Goal: Information Seeking & Learning: Learn about a topic

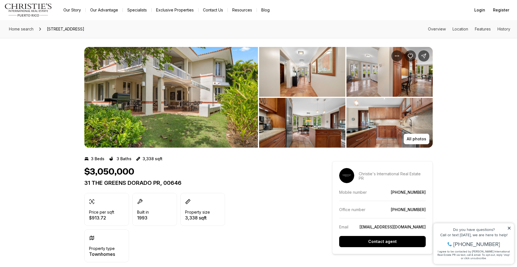
click at [246, 103] on img "View image gallery" at bounding box center [171, 97] width 174 height 101
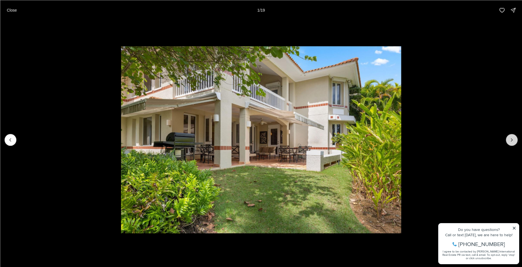
click at [510, 136] on button "Next slide" at bounding box center [512, 140] width 12 height 12
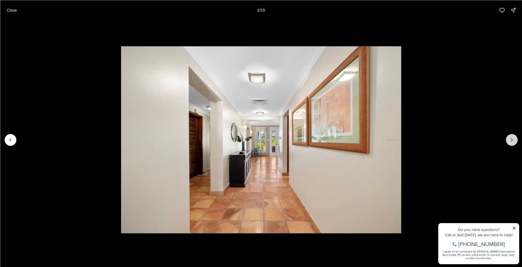
click at [515, 140] on button "Next slide" at bounding box center [512, 140] width 12 height 12
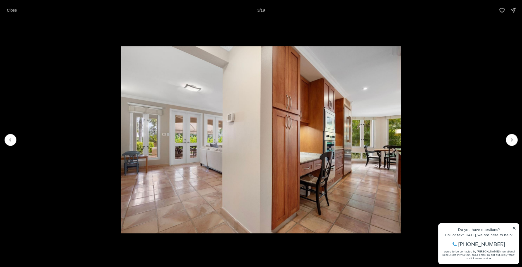
click at [517, 147] on li "3 of 19" at bounding box center [261, 139] width 522 height 239
click at [513, 140] on icon "Next slide" at bounding box center [512, 140] width 6 height 6
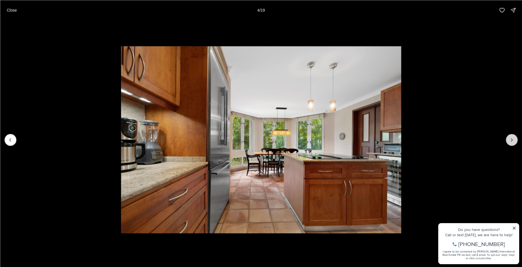
click at [513, 140] on icon "Next slide" at bounding box center [512, 140] width 6 height 6
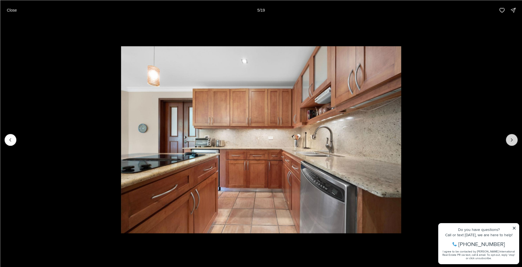
click at [513, 140] on icon "Next slide" at bounding box center [512, 140] width 6 height 6
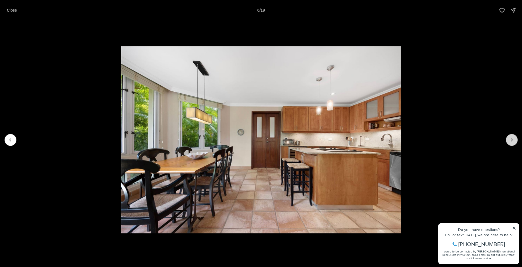
click at [513, 140] on icon "Next slide" at bounding box center [512, 140] width 6 height 6
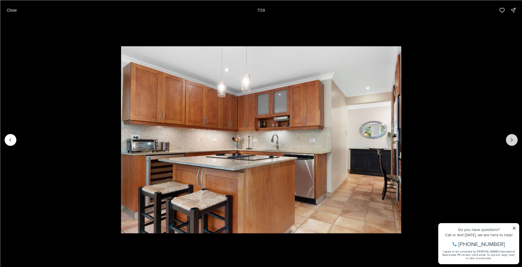
click at [513, 140] on icon "Next slide" at bounding box center [512, 140] width 6 height 6
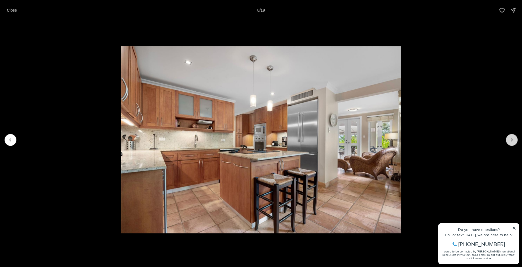
click at [513, 140] on icon "Next slide" at bounding box center [512, 140] width 6 height 6
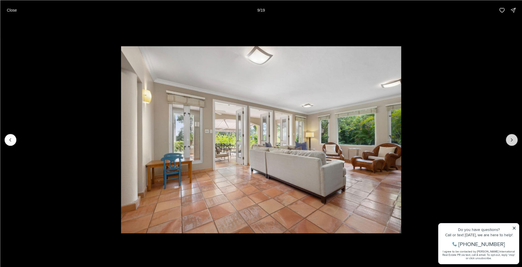
click at [513, 140] on icon "Next slide" at bounding box center [512, 140] width 6 height 6
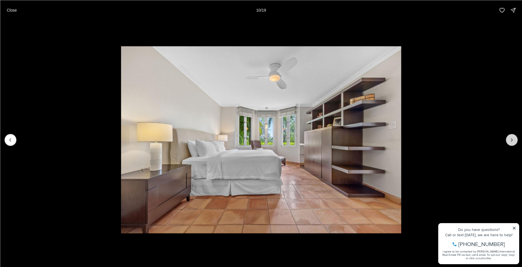
click at [513, 140] on icon "Next slide" at bounding box center [512, 140] width 6 height 6
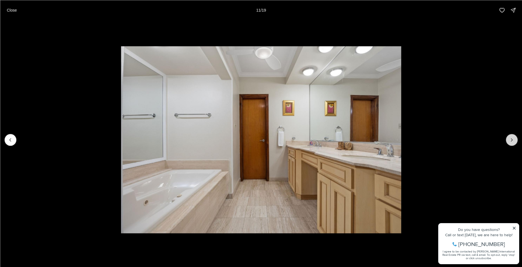
click at [513, 140] on icon "Next slide" at bounding box center [512, 140] width 6 height 6
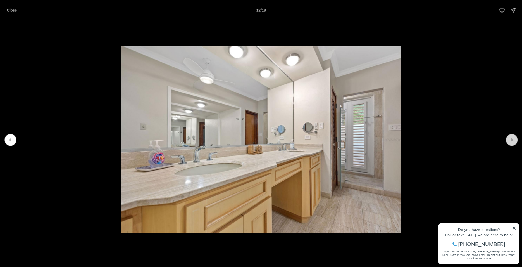
click at [513, 140] on icon "Next slide" at bounding box center [512, 140] width 6 height 6
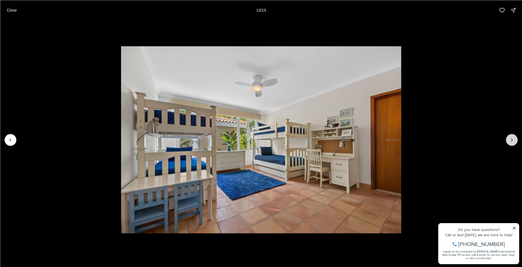
click at [513, 140] on icon "Next slide" at bounding box center [512, 140] width 6 height 6
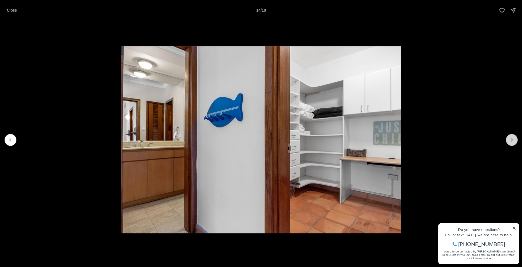
click at [513, 140] on icon "Next slide" at bounding box center [512, 140] width 6 height 6
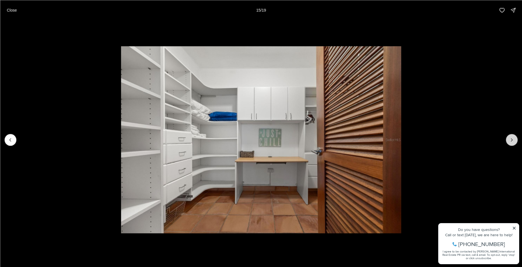
click at [513, 140] on icon "Next slide" at bounding box center [512, 140] width 6 height 6
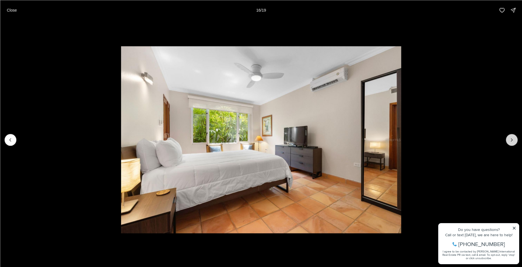
click at [513, 140] on icon "Next slide" at bounding box center [512, 140] width 6 height 6
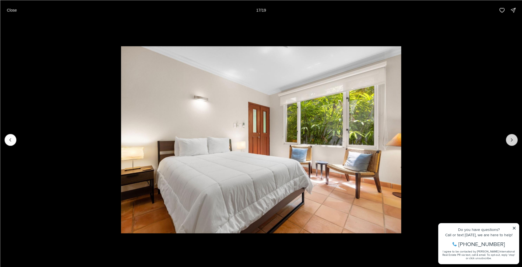
click at [513, 140] on icon "Next slide" at bounding box center [512, 140] width 6 height 6
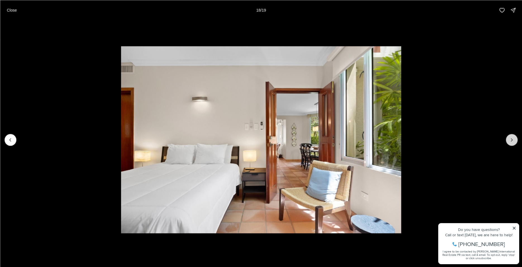
click at [513, 140] on icon "Next slide" at bounding box center [512, 140] width 6 height 6
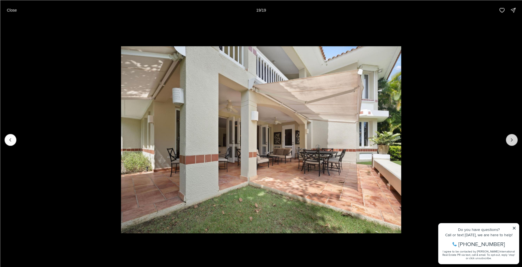
click at [513, 140] on div at bounding box center [512, 140] width 12 height 12
click at [13, 141] on icon "Previous slide" at bounding box center [11, 140] width 6 height 6
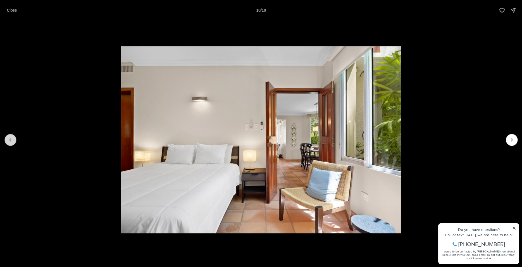
click at [13, 141] on icon "Previous slide" at bounding box center [11, 140] width 6 height 6
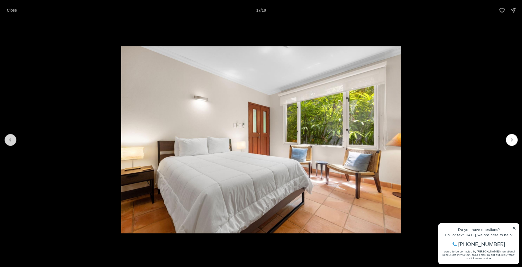
click at [13, 141] on icon "Previous slide" at bounding box center [11, 140] width 6 height 6
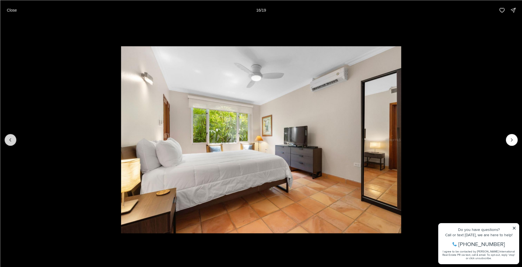
click at [13, 141] on icon "Previous slide" at bounding box center [11, 140] width 6 height 6
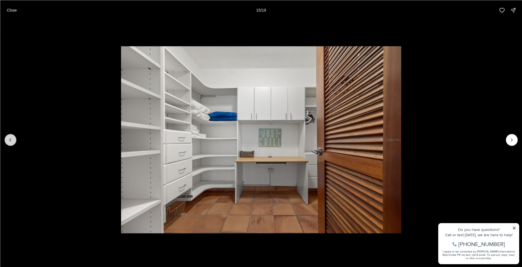
click at [13, 141] on icon "Previous slide" at bounding box center [11, 140] width 6 height 6
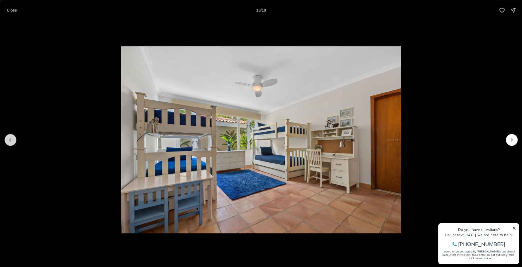
click at [13, 141] on icon "Previous slide" at bounding box center [11, 140] width 6 height 6
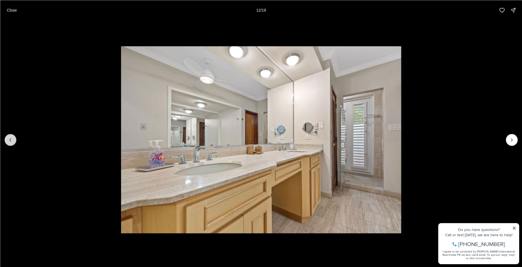
click at [13, 141] on icon "Previous slide" at bounding box center [11, 140] width 6 height 6
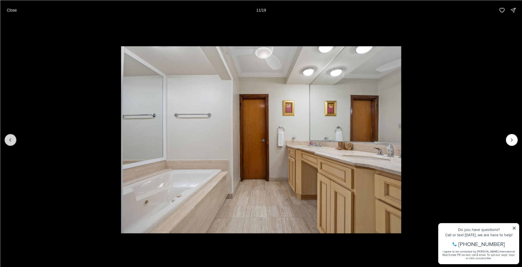
click at [13, 141] on icon "Previous slide" at bounding box center [11, 140] width 6 height 6
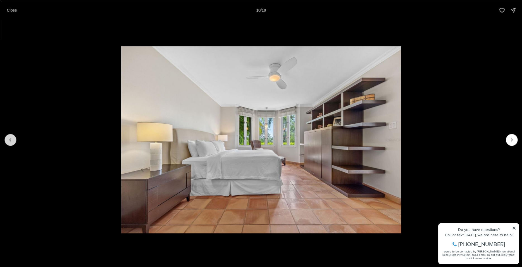
click at [13, 141] on icon "Previous slide" at bounding box center [11, 140] width 6 height 6
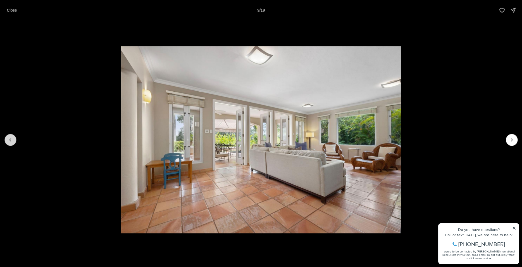
click at [13, 141] on icon "Previous slide" at bounding box center [11, 140] width 6 height 6
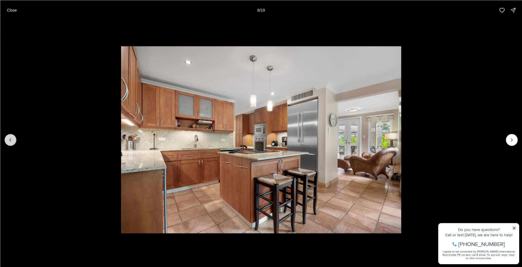
click at [11, 143] on button "Previous slide" at bounding box center [10, 140] width 12 height 12
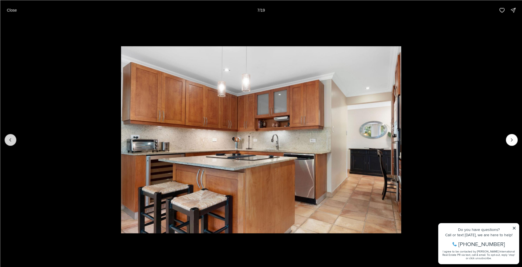
click at [11, 143] on button "Previous slide" at bounding box center [10, 140] width 12 height 12
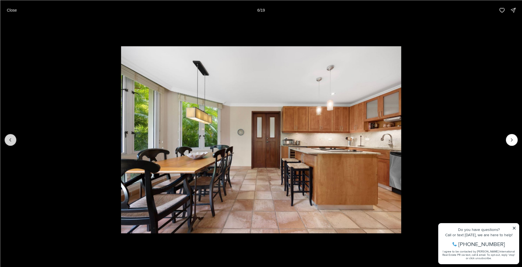
click at [11, 143] on button "Previous slide" at bounding box center [10, 140] width 12 height 12
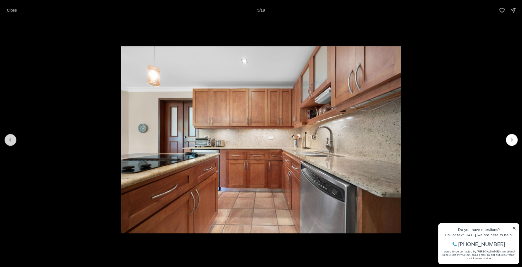
click at [11, 143] on button "Previous slide" at bounding box center [10, 140] width 12 height 12
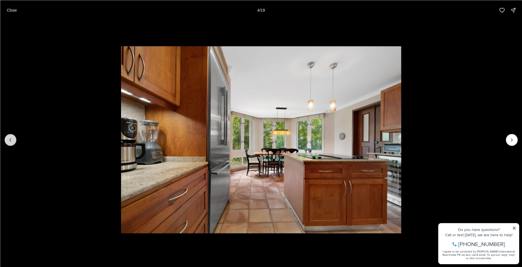
click at [11, 143] on button "Previous slide" at bounding box center [10, 140] width 12 height 12
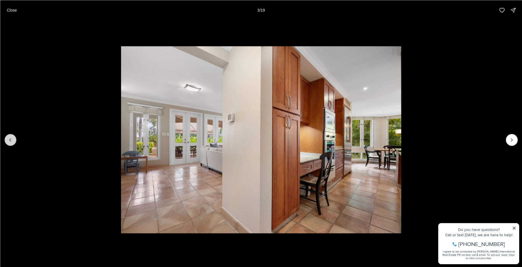
click at [11, 143] on button "Previous slide" at bounding box center [10, 140] width 12 height 12
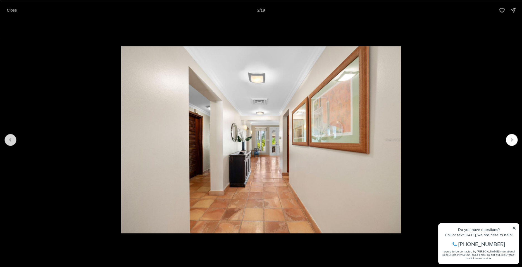
click at [11, 143] on button "Previous slide" at bounding box center [10, 140] width 12 height 12
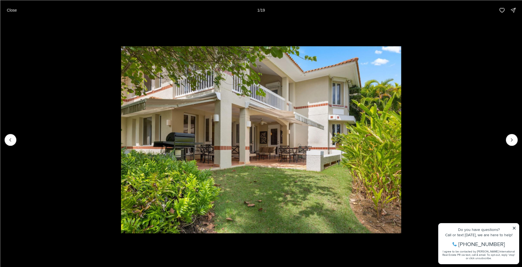
click at [12, 143] on div at bounding box center [10, 140] width 12 height 12
click at [514, 141] on icon "Next slide" at bounding box center [512, 140] width 6 height 6
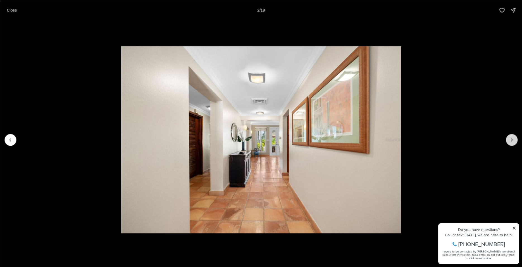
click at [514, 141] on icon "Next slide" at bounding box center [512, 140] width 6 height 6
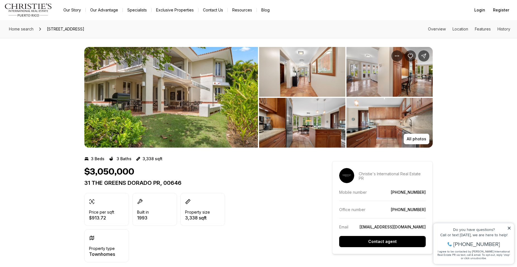
click at [380, 90] on img "View image gallery" at bounding box center [389, 72] width 86 height 50
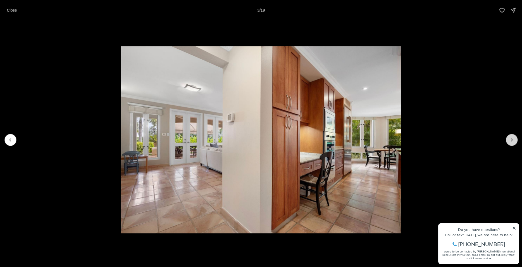
click at [513, 139] on icon "Next slide" at bounding box center [512, 140] width 6 height 6
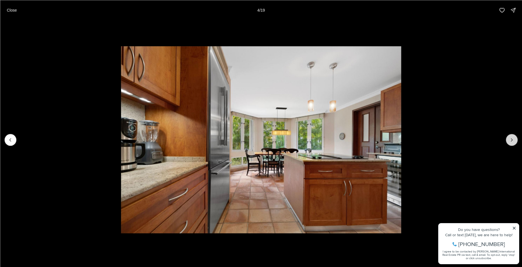
click at [513, 139] on icon "Next slide" at bounding box center [512, 140] width 6 height 6
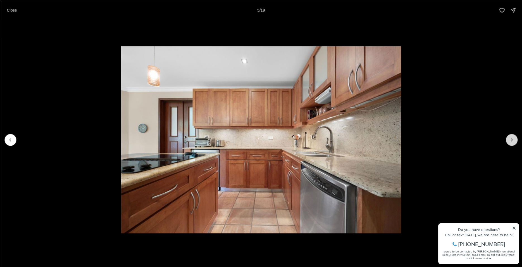
click at [513, 139] on icon "Next slide" at bounding box center [512, 140] width 6 height 6
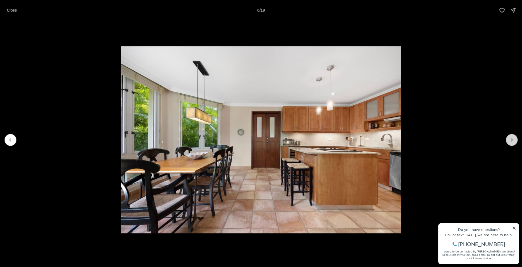
click at [513, 139] on icon "Next slide" at bounding box center [512, 140] width 6 height 6
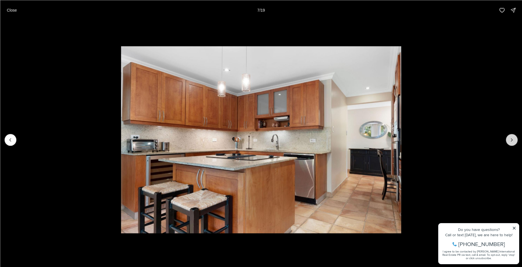
click at [513, 139] on icon "Next slide" at bounding box center [512, 140] width 6 height 6
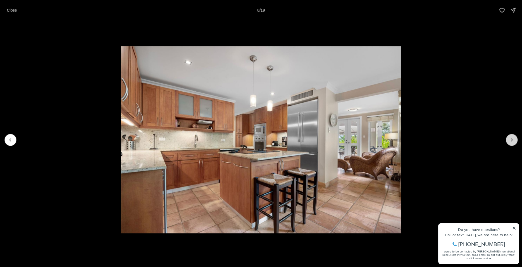
click at [513, 139] on icon "Next slide" at bounding box center [512, 140] width 6 height 6
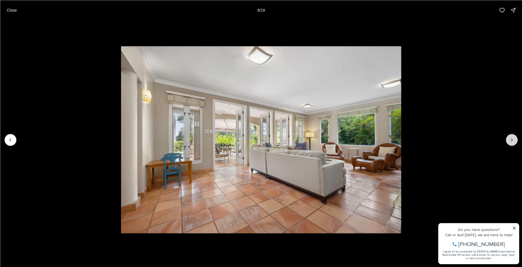
click at [513, 139] on icon "Next slide" at bounding box center [512, 140] width 6 height 6
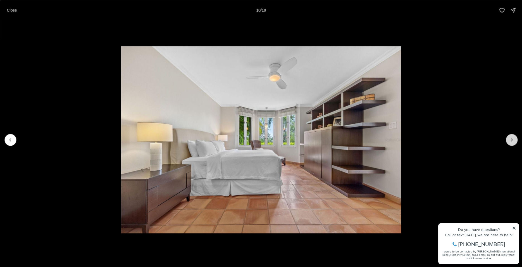
click at [512, 138] on icon "Next slide" at bounding box center [512, 140] width 6 height 6
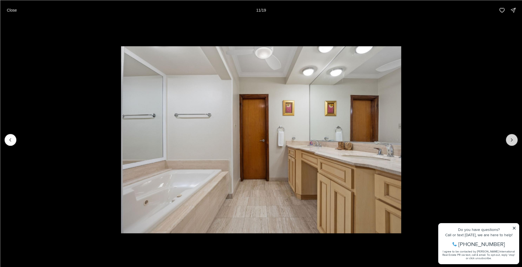
click at [512, 138] on icon "Next slide" at bounding box center [512, 140] width 6 height 6
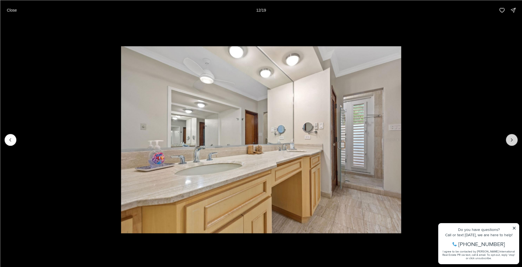
click at [512, 138] on icon "Next slide" at bounding box center [512, 140] width 6 height 6
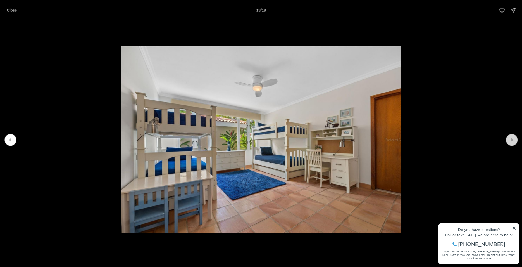
click at [512, 138] on icon "Next slide" at bounding box center [512, 140] width 6 height 6
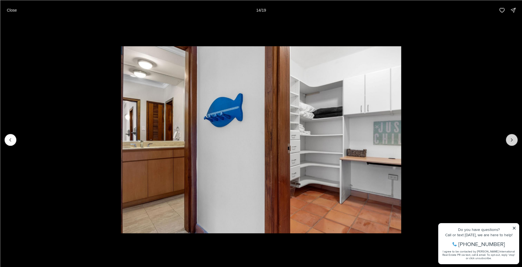
click at [512, 138] on icon "Next slide" at bounding box center [512, 140] width 6 height 6
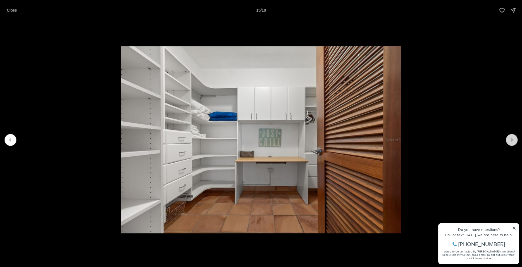
click at [512, 138] on icon "Next slide" at bounding box center [512, 140] width 6 height 6
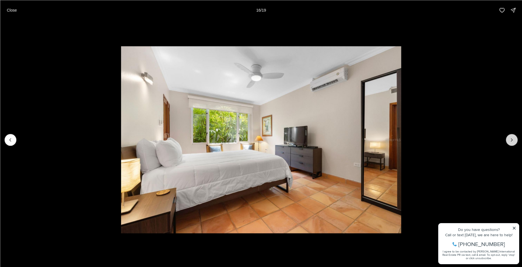
click at [512, 138] on icon "Next slide" at bounding box center [512, 140] width 6 height 6
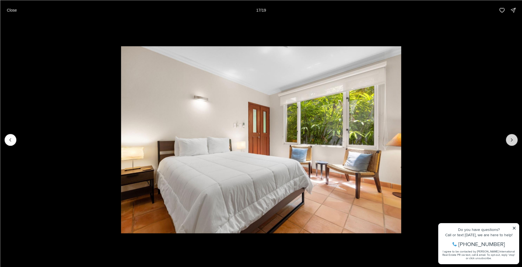
click at [512, 138] on icon "Next slide" at bounding box center [512, 140] width 6 height 6
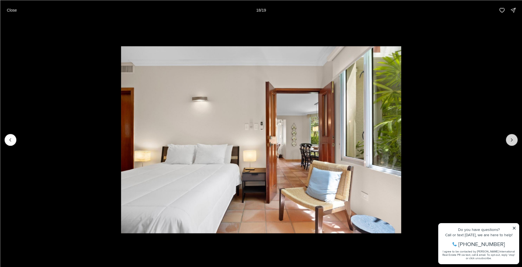
click at [512, 138] on icon "Next slide" at bounding box center [512, 140] width 6 height 6
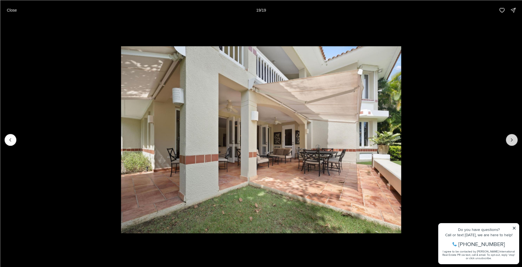
click at [512, 138] on div at bounding box center [512, 140] width 12 height 12
click at [516, 141] on div at bounding box center [512, 140] width 12 height 12
click at [514, 141] on div at bounding box center [512, 140] width 12 height 12
click at [15, 142] on button "Previous slide" at bounding box center [10, 140] width 12 height 12
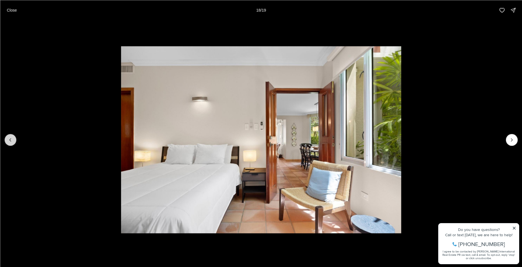
click at [15, 142] on button "Previous slide" at bounding box center [10, 140] width 12 height 12
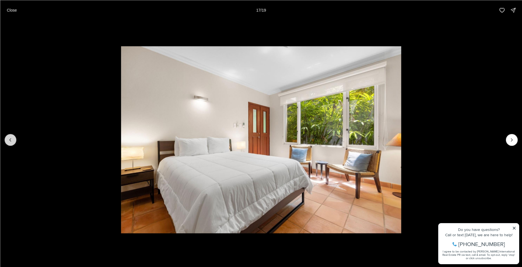
click at [15, 142] on button "Previous slide" at bounding box center [10, 140] width 12 height 12
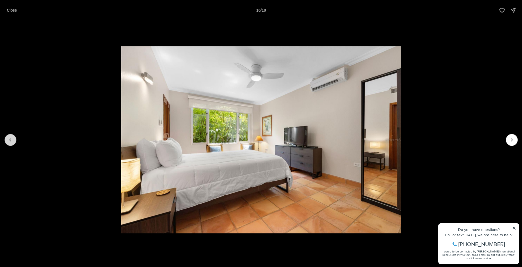
click at [15, 142] on button "Previous slide" at bounding box center [10, 140] width 12 height 12
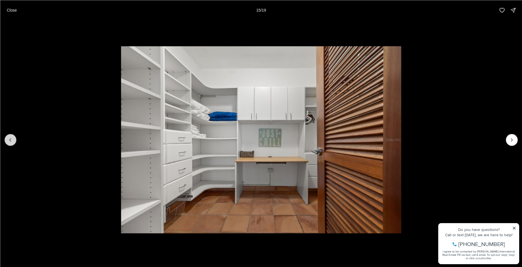
click at [15, 142] on button "Previous slide" at bounding box center [10, 140] width 12 height 12
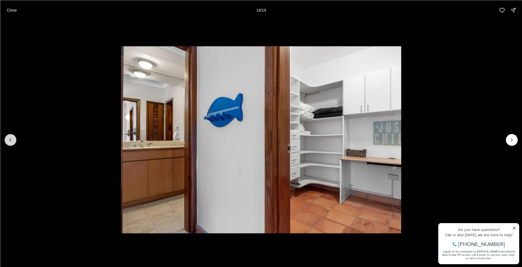
click at [15, 142] on button "Previous slide" at bounding box center [10, 140] width 12 height 12
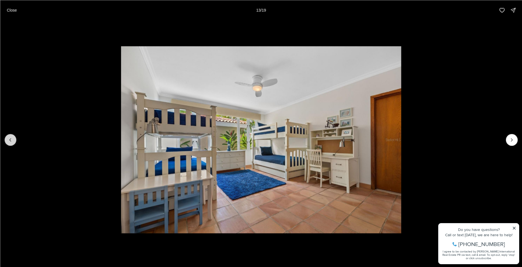
click at [15, 142] on button "Previous slide" at bounding box center [10, 140] width 12 height 12
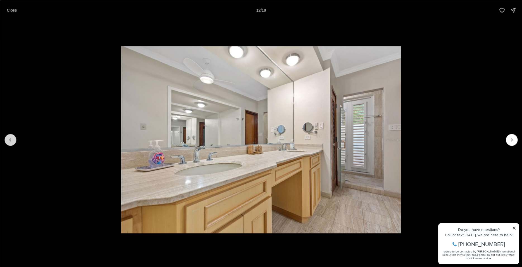
click at [15, 142] on button "Previous slide" at bounding box center [10, 140] width 12 height 12
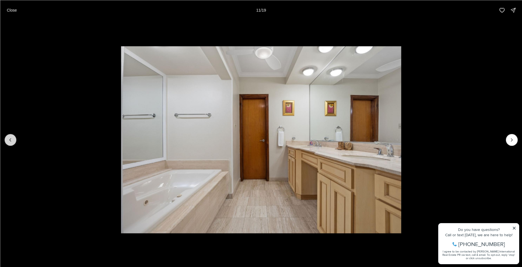
click at [15, 142] on button "Previous slide" at bounding box center [10, 140] width 12 height 12
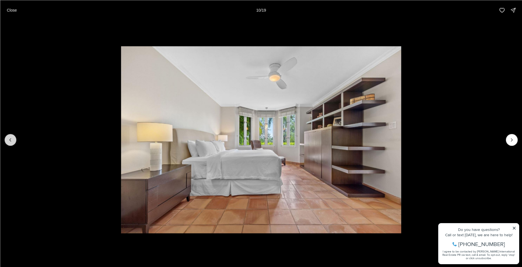
click at [15, 142] on button "Previous slide" at bounding box center [10, 140] width 12 height 12
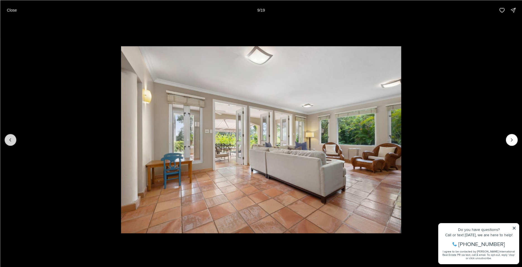
click at [15, 142] on button "Previous slide" at bounding box center [10, 140] width 12 height 12
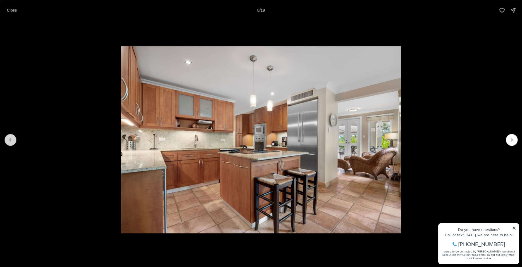
click at [15, 142] on button "Previous slide" at bounding box center [10, 140] width 12 height 12
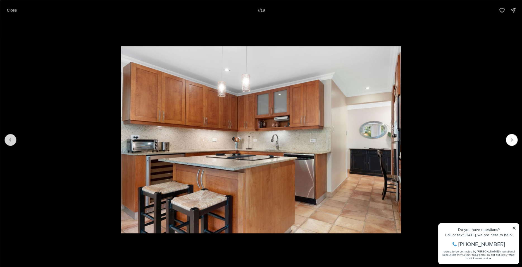
click at [15, 142] on button "Previous slide" at bounding box center [10, 140] width 12 height 12
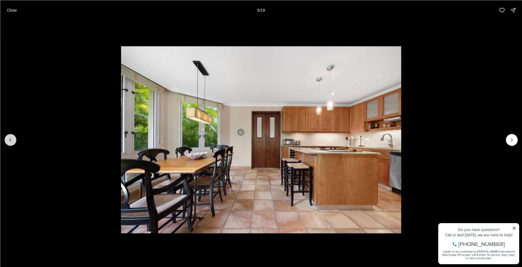
click at [15, 142] on button "Previous slide" at bounding box center [10, 140] width 12 height 12
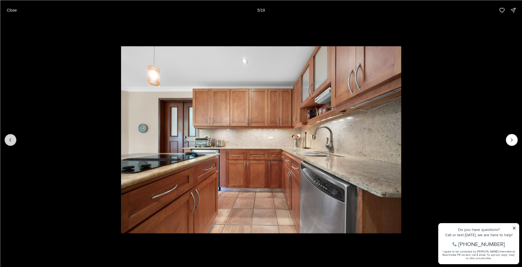
click at [15, 142] on button "Previous slide" at bounding box center [10, 140] width 12 height 12
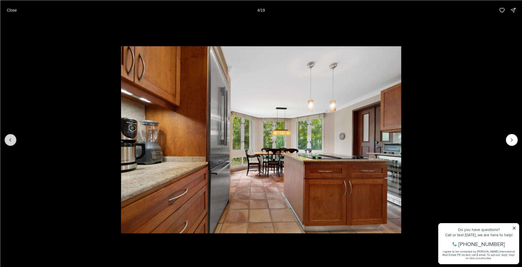
click at [15, 142] on button "Previous slide" at bounding box center [10, 140] width 12 height 12
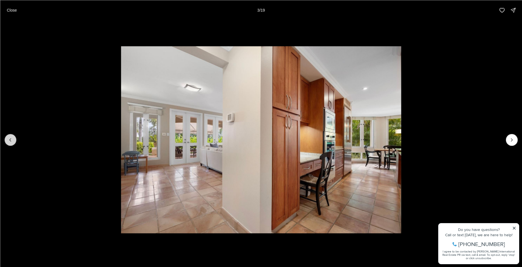
click at [15, 142] on button "Previous slide" at bounding box center [10, 140] width 12 height 12
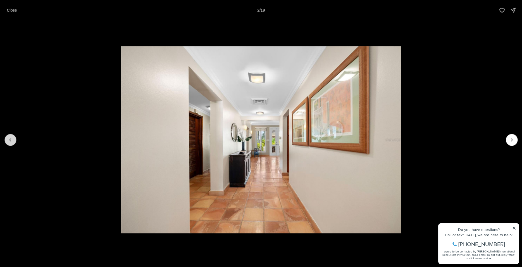
click at [15, 142] on button "Previous slide" at bounding box center [10, 140] width 12 height 12
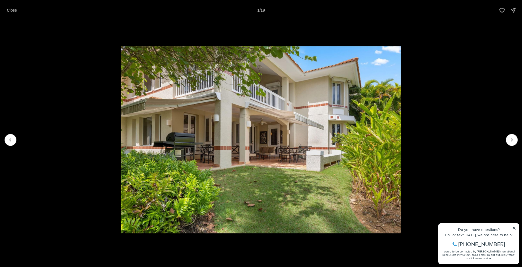
click at [14, 142] on div at bounding box center [10, 140] width 12 height 12
